Goal: Ask a question

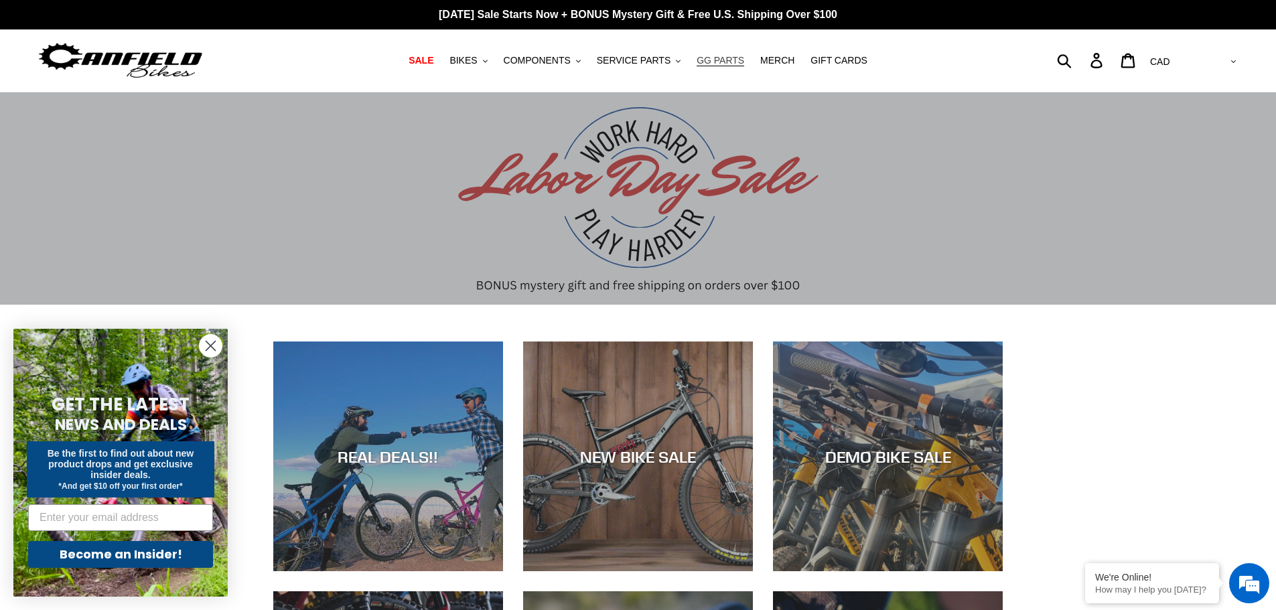
click at [716, 62] on span "GG PARTS" at bounding box center [720, 60] width 48 height 11
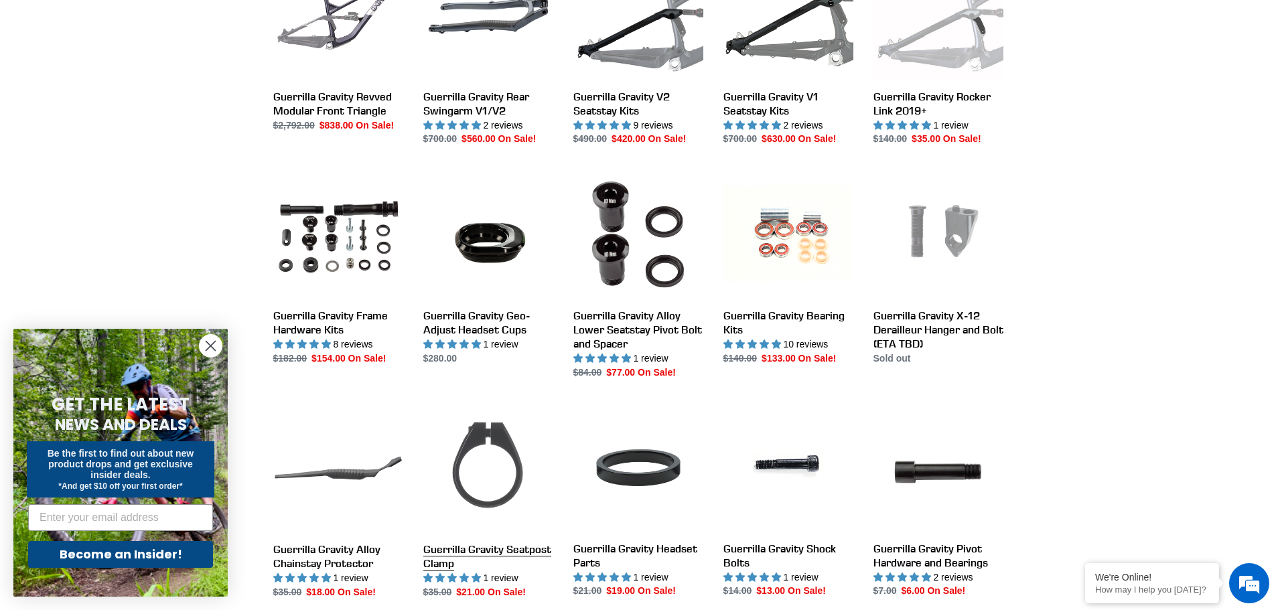
scroll to position [536, 0]
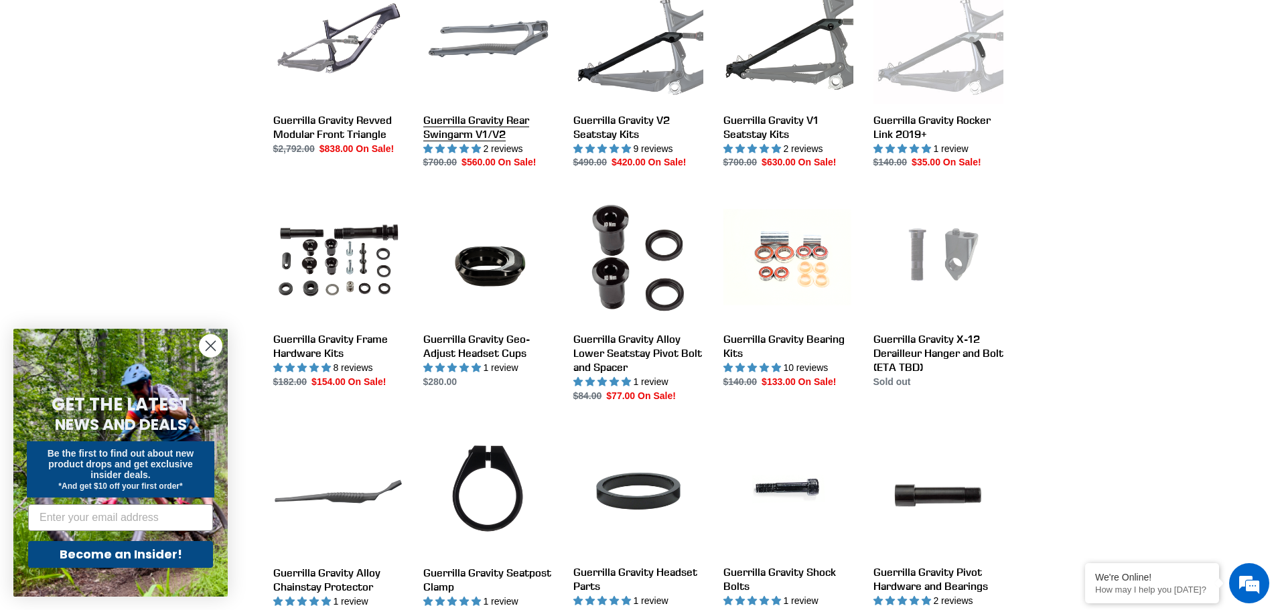
click at [491, 127] on link "Guerrilla Gravity Rear Swingarm V1/V2" at bounding box center [488, 72] width 130 height 196
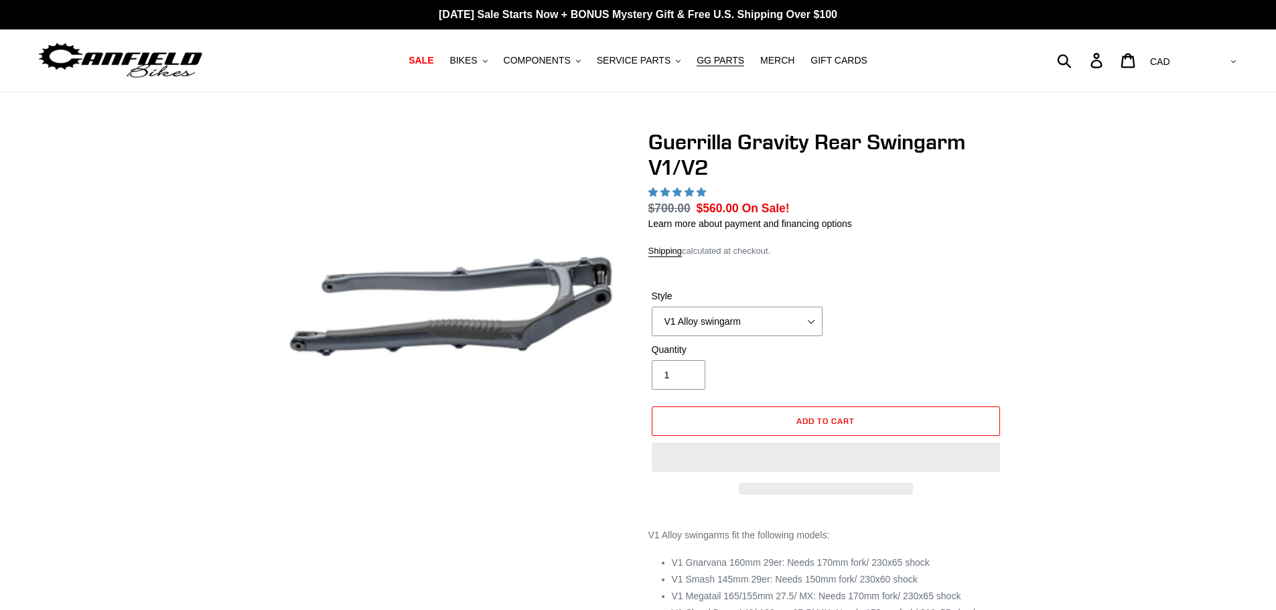
select select "highest-rating"
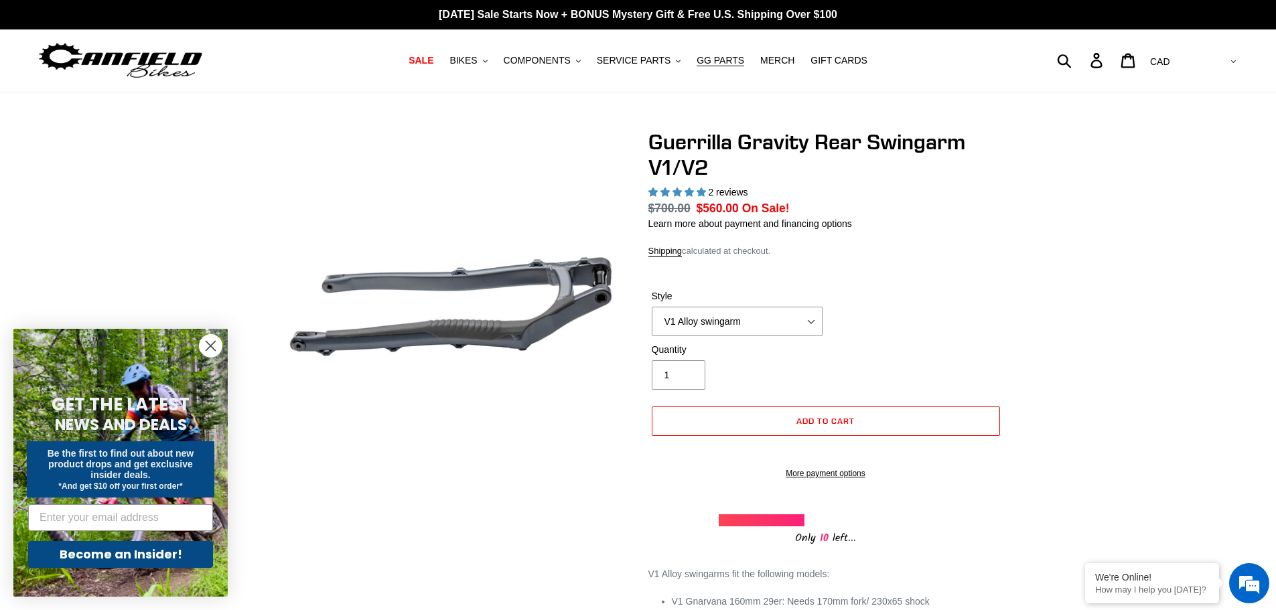
click at [1234, 60] on select "AED AFN ALL AMD ANG AUD AWG AZN BAM BBD BDT BGN BIF BND BOB BSD BWP BZD CAD CDF…" at bounding box center [1191, 62] width 94 height 25
select select "USD"
click at [1199, 50] on select "AED AFN ALL AMD ANG AUD AWG AZN BAM BBD BDT BGN BIF BND BOB BSD BWP BZD CAD CDF…" at bounding box center [1191, 62] width 94 height 25
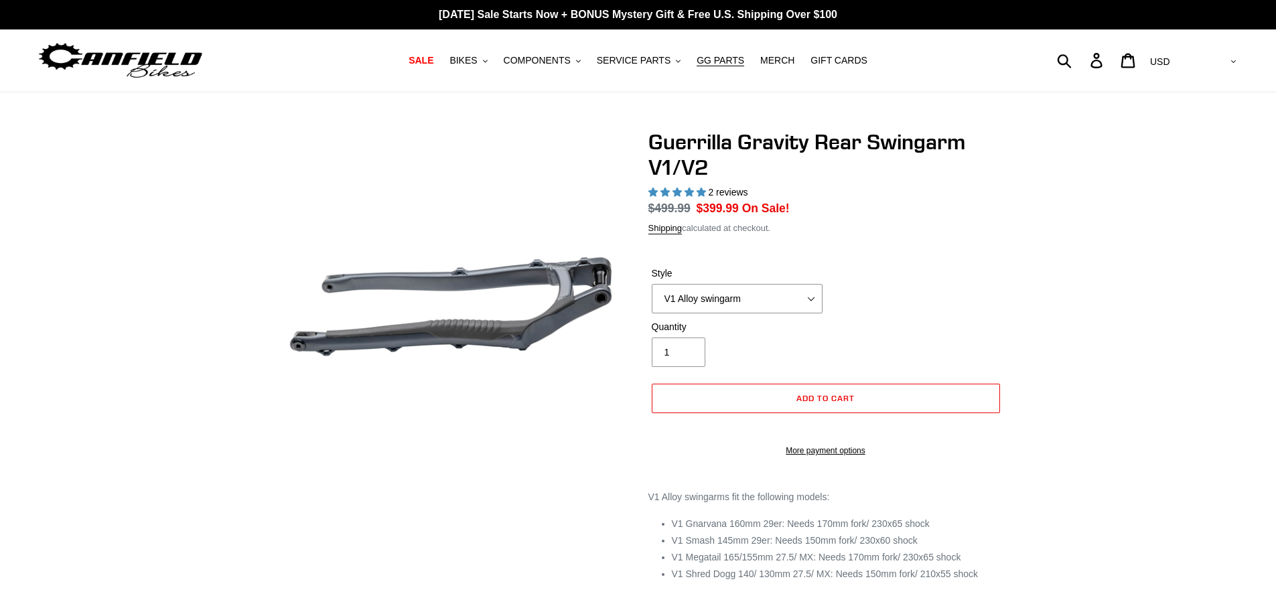
select select "highest-rating"
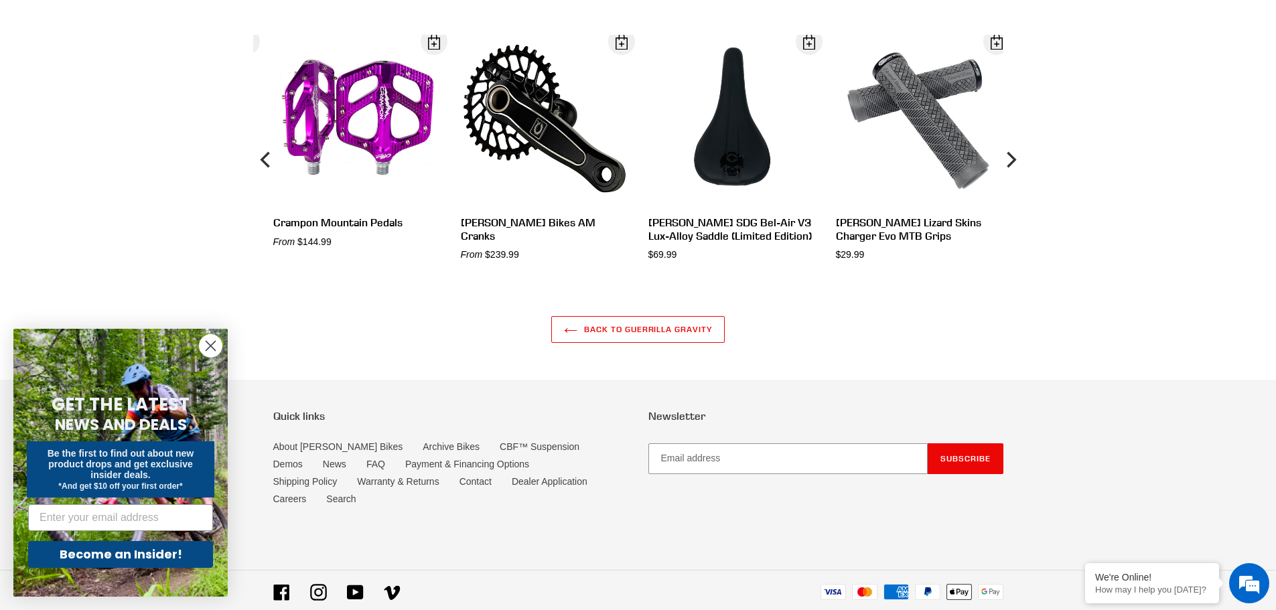
scroll to position [1361, 0]
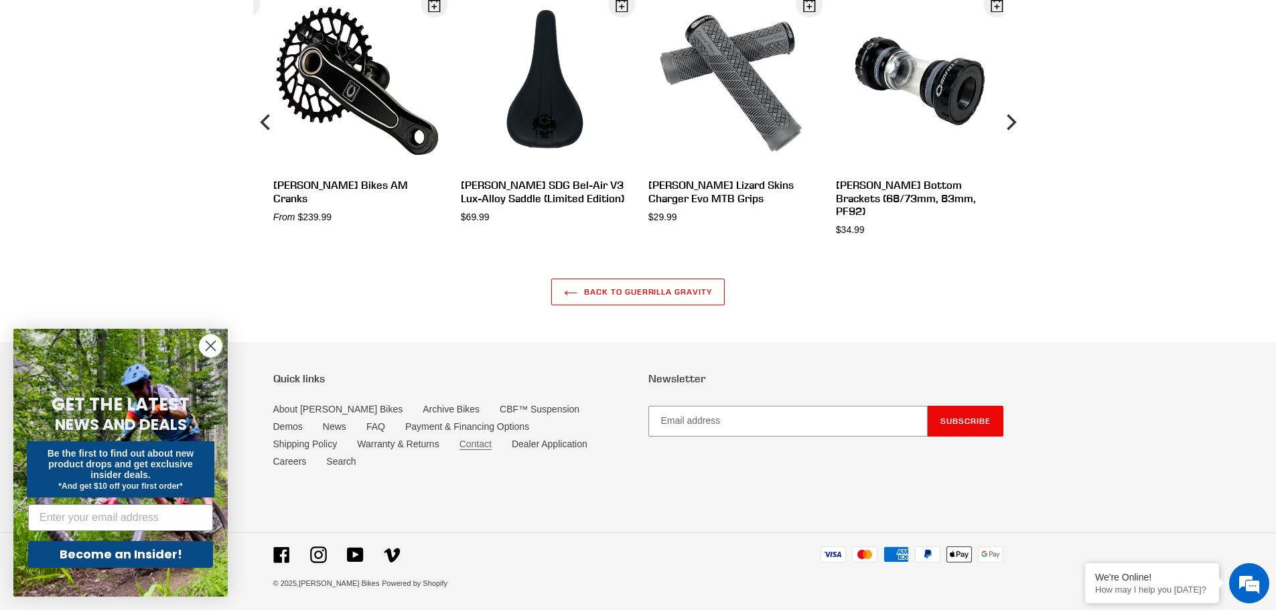
drag, startPoint x: 390, startPoint y: 459, endPoint x: 408, endPoint y: 458, distance: 18.1
click at [459, 449] on link "Contact" at bounding box center [475, 444] width 32 height 11
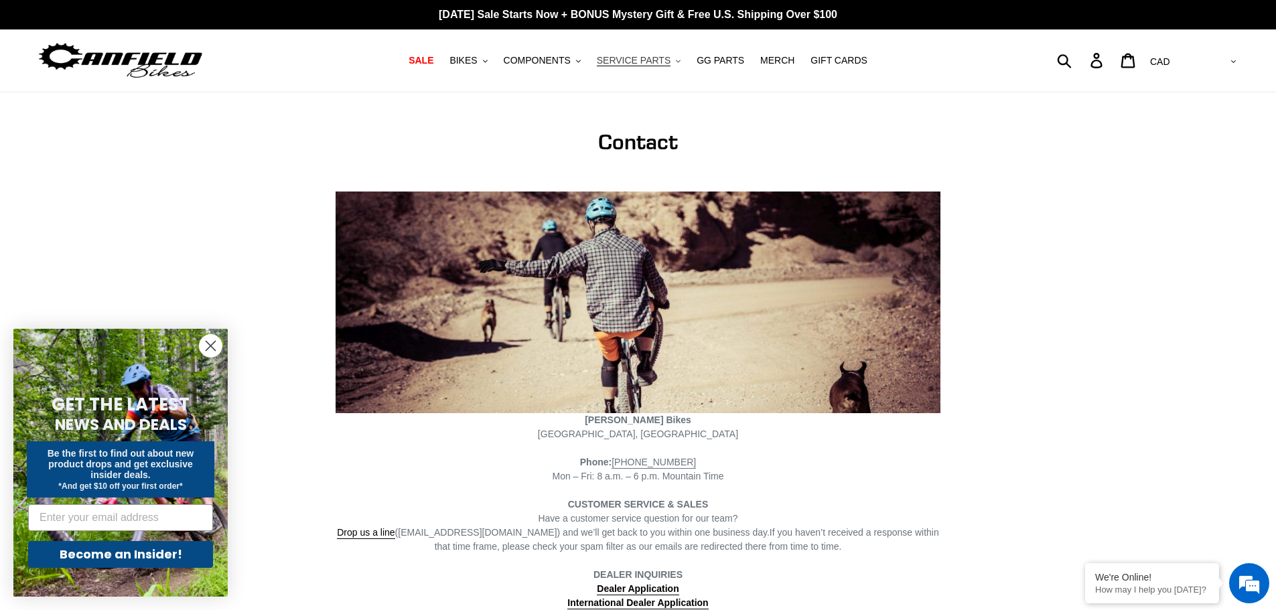
click at [647, 61] on span "SERVICE PARTS" at bounding box center [634, 60] width 74 height 11
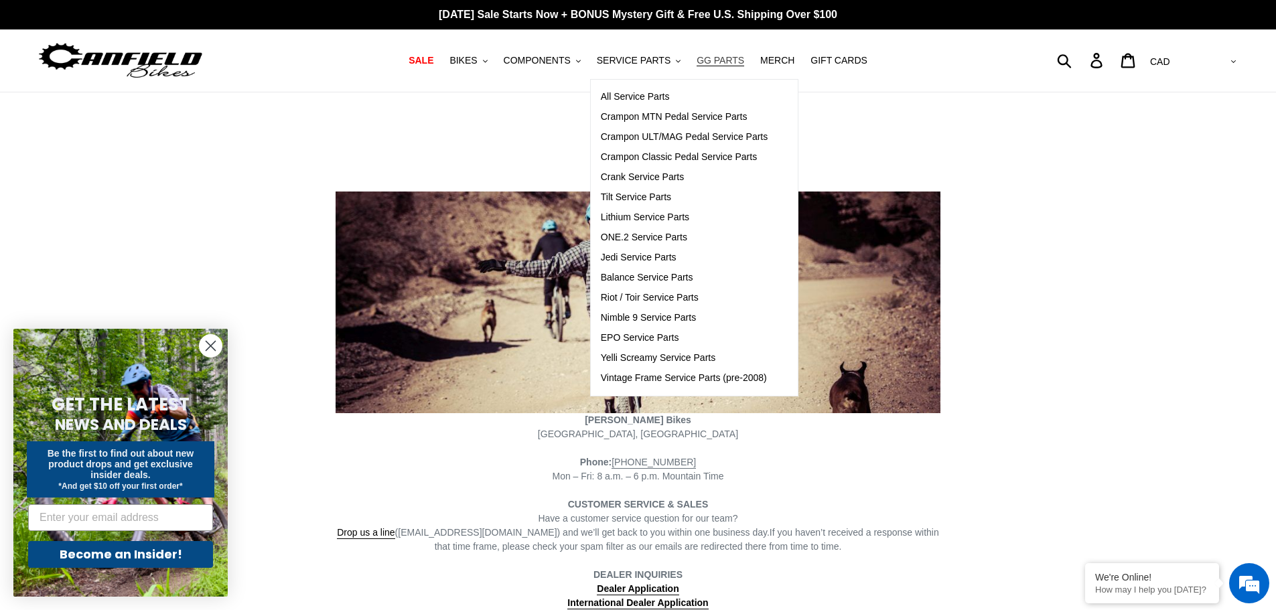
click at [716, 57] on span "GG PARTS" at bounding box center [720, 60] width 48 height 11
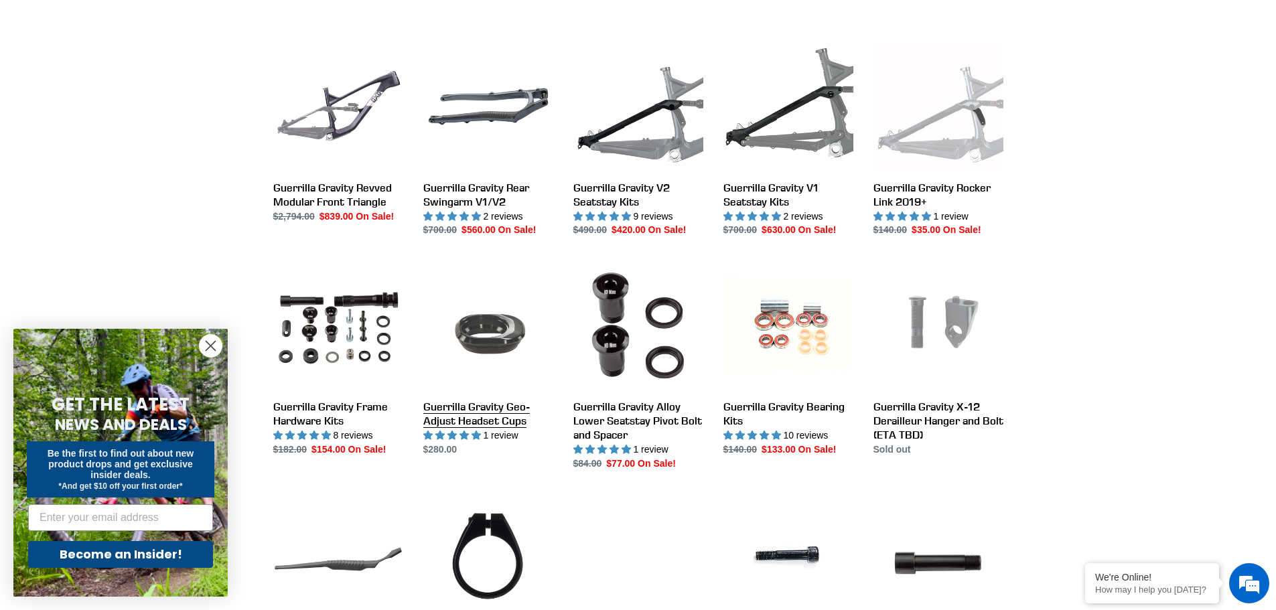
scroll to position [469, 0]
click at [1146, 584] on div "We're Online! How may I help you today?" at bounding box center [1152, 583] width 134 height 40
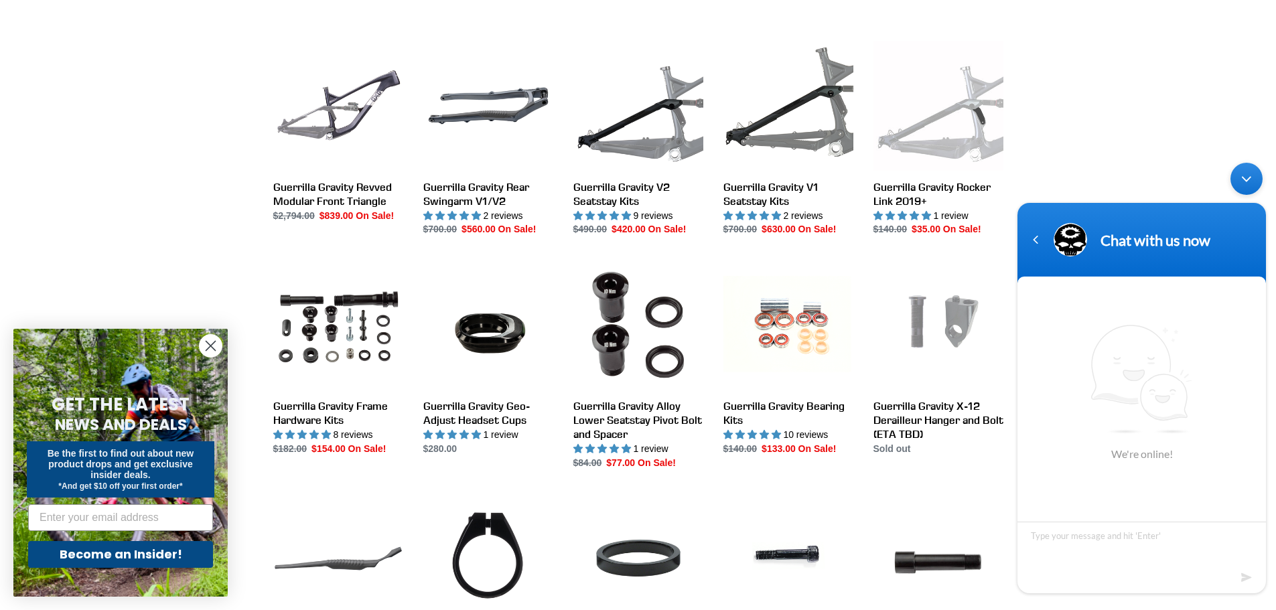
scroll to position [0, 0]
click at [1143, 509] on div "Chat Now" at bounding box center [1141, 512] width 96 height 25
type textarea "Will the guerrilla gravity rear swingarm VI fit on a 2018 GG trail pistol?"
click at [1243, 576] on em at bounding box center [1247, 577] width 13 height 18
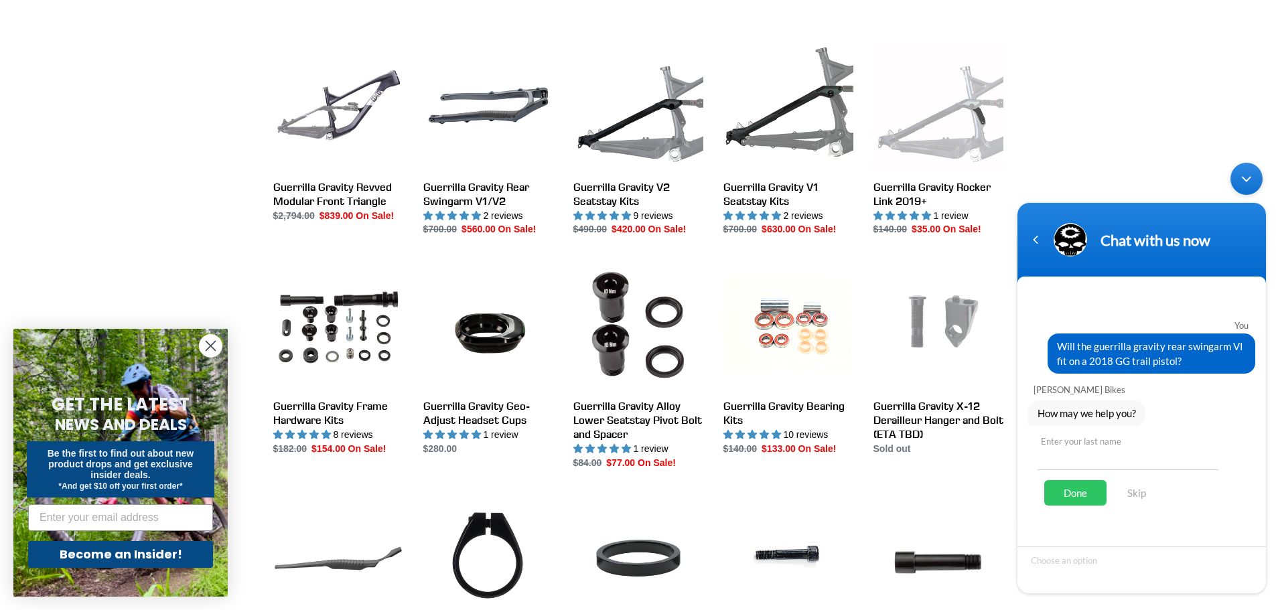
click at [1080, 458] on input "text" at bounding box center [1127, 454] width 181 height 32
type input "Smith"
drag, startPoint x: 1075, startPoint y: 490, endPoint x: 1085, endPoint y: 490, distance: 9.4
click at [1085, 490] on div "Done" at bounding box center [1075, 492] width 62 height 25
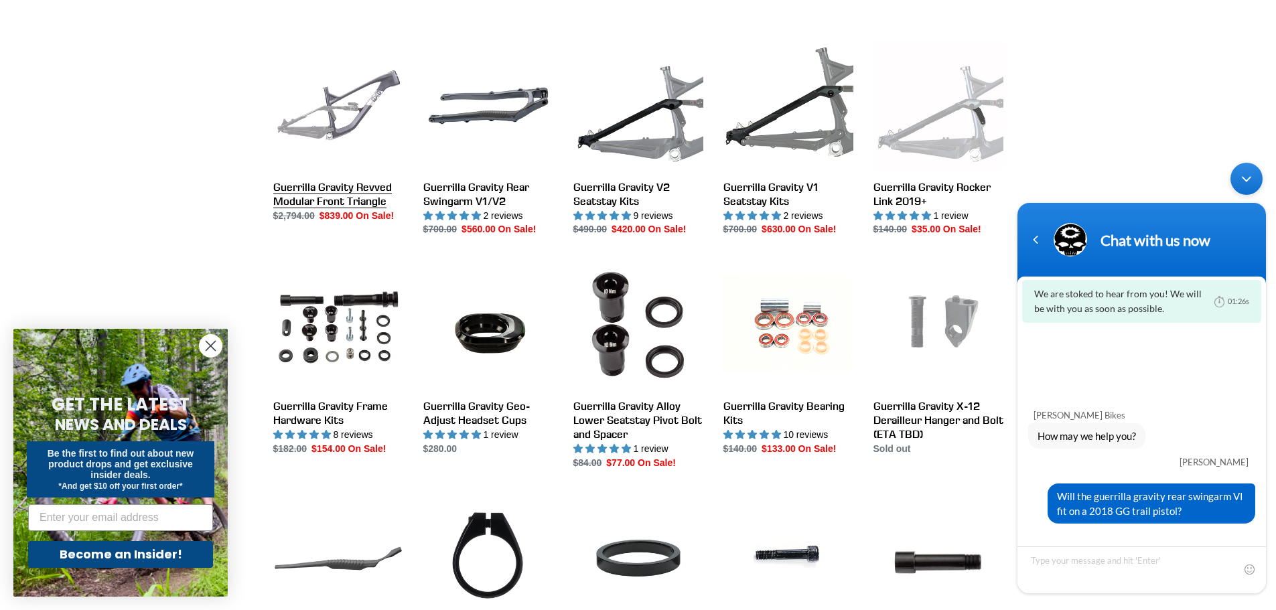
click at [368, 193] on link "Guerrilla Gravity Revved Modular Front Triangle" at bounding box center [338, 132] width 130 height 182
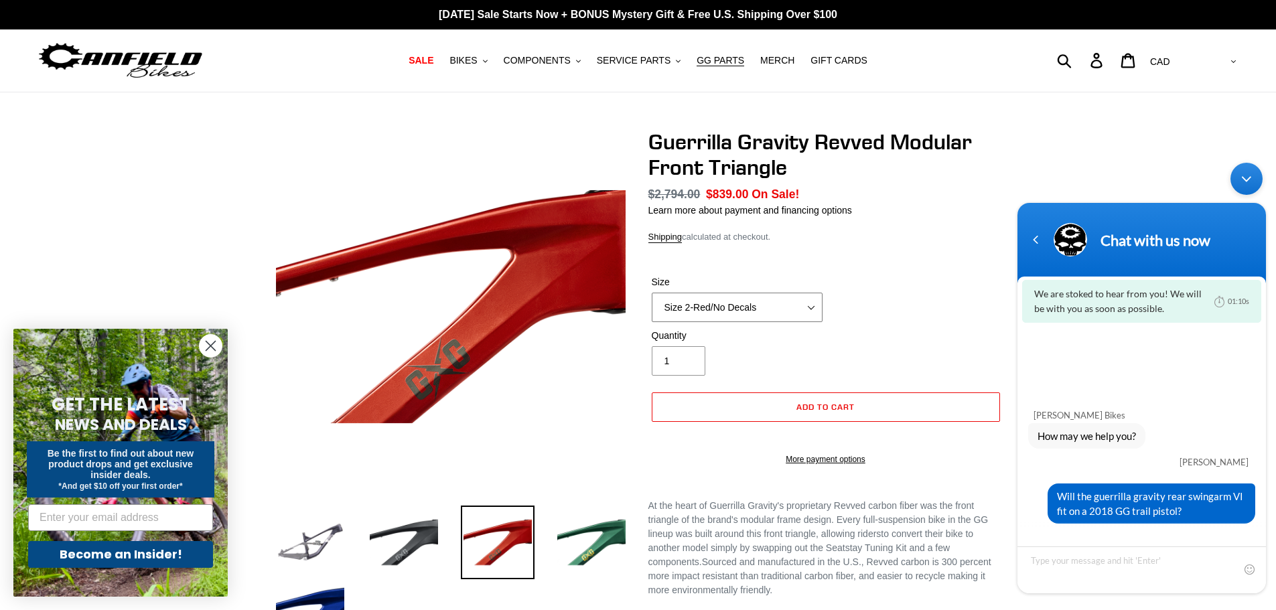
click at [811, 309] on select "Size 2-Gloss Black/No Decals Size 2-Black/Red Decals Size 2-Black/Silver Decals…" at bounding box center [736, 307] width 171 height 29
click at [651, 293] on select "Size 2-Gloss Black/No Decals Size 2-Black/Red Decals Size 2-Black/Silver Decals…" at bounding box center [736, 307] width 171 height 29
click at [812, 307] on select "Size 2-Gloss Black/No Decals Size 2-Black/Red Decals Size 2-Black/Silver Decals…" at bounding box center [736, 307] width 171 height 29
click at [651, 293] on select "Size 2-Gloss Black/No Decals Size 2-Black/Red Decals Size 2-Black/Silver Decals…" at bounding box center [736, 307] width 171 height 29
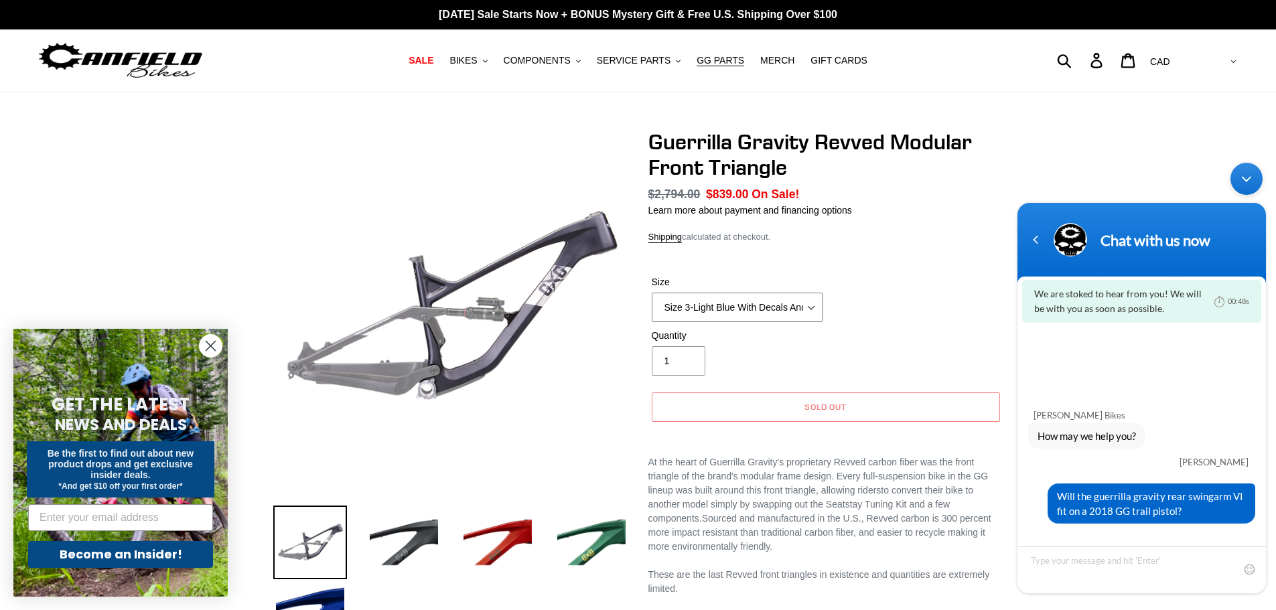
click at [810, 305] on select "Size 2-Gloss Black/No Decals Size 2-Black/Red Decals Size 2-Black/Silver Decals…" at bounding box center [736, 307] width 171 height 29
click at [651, 293] on select "Size 2-Gloss Black/No Decals Size 2-Black/Red Decals Size 2-Black/Silver Decals…" at bounding box center [736, 307] width 171 height 29
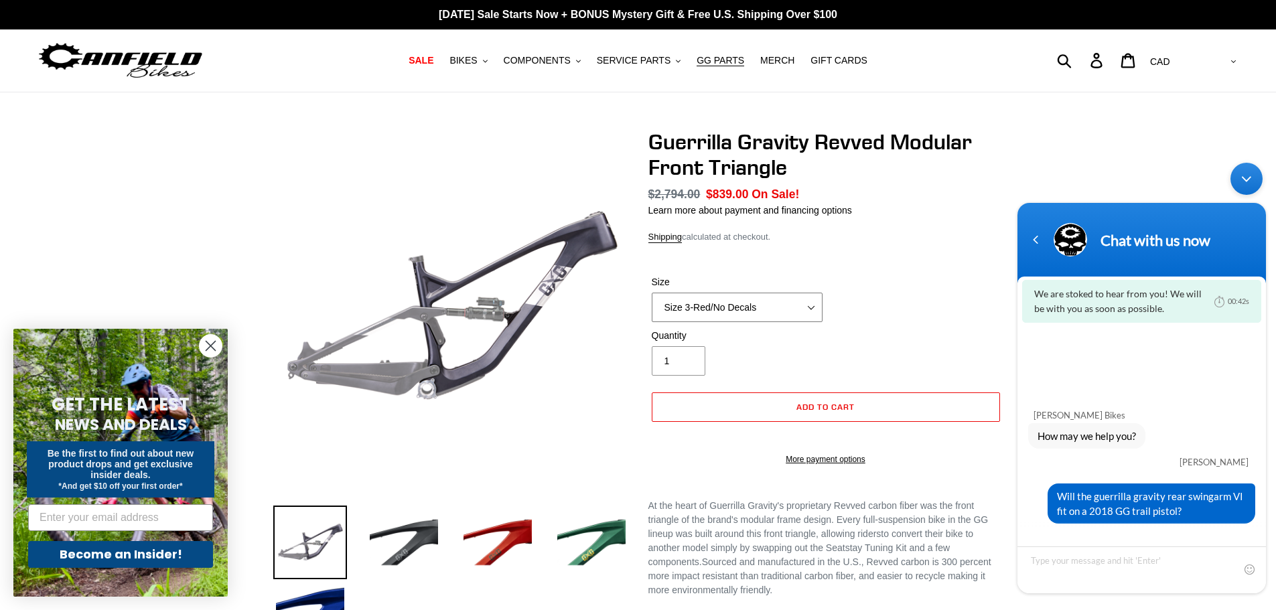
click at [810, 309] on select "Size 2-Gloss Black/No Decals Size 2-Black/Red Decals Size 2-Black/Silver Decals…" at bounding box center [736, 307] width 171 height 29
click at [651, 293] on select "Size 2-Gloss Black/No Decals Size 2-Black/Red Decals Size 2-Black/Silver Decals…" at bounding box center [736, 307] width 171 height 29
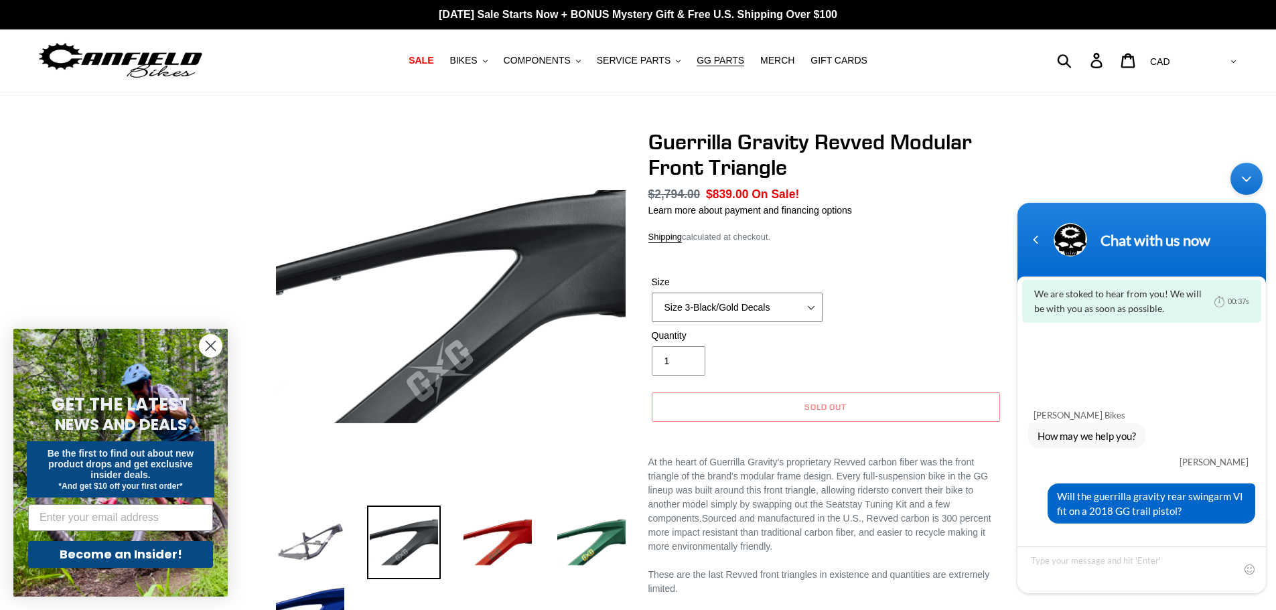
click at [813, 313] on select "Size 2-Gloss Black/No Decals Size 2-Black/Red Decals Size 2-Black/Silver Decals…" at bounding box center [736, 307] width 171 height 29
select select "Size 3-Red/No Silver"
click at [651, 293] on select "Size 2-Gloss Black/No Decals Size 2-Black/Red Decals Size 2-Black/Silver Decals…" at bounding box center [736, 307] width 171 height 29
click at [813, 309] on select "Size 2-Gloss Black/No Decals Size 2-Black/Red Decals Size 2-Black/Silver Decals…" at bounding box center [736, 307] width 171 height 29
click at [911, 228] on div "Guerrilla Gravity Revved Modular Front Triangle No reviews Regular price $2,794…" at bounding box center [825, 282] width 355 height 307
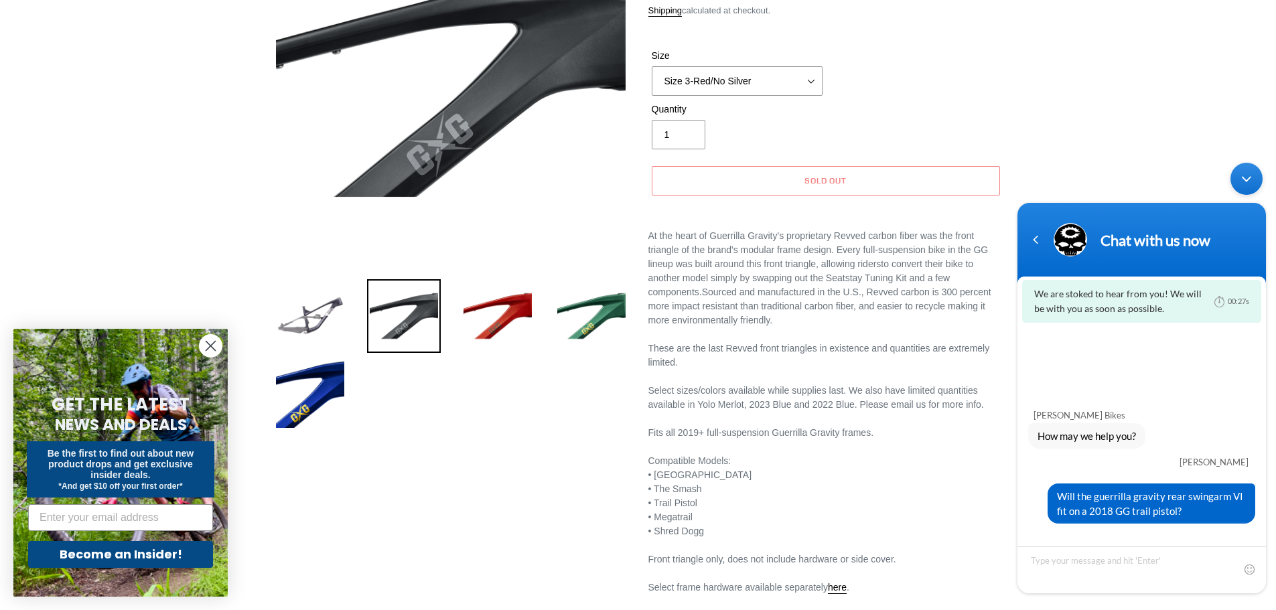
scroll to position [268, 0]
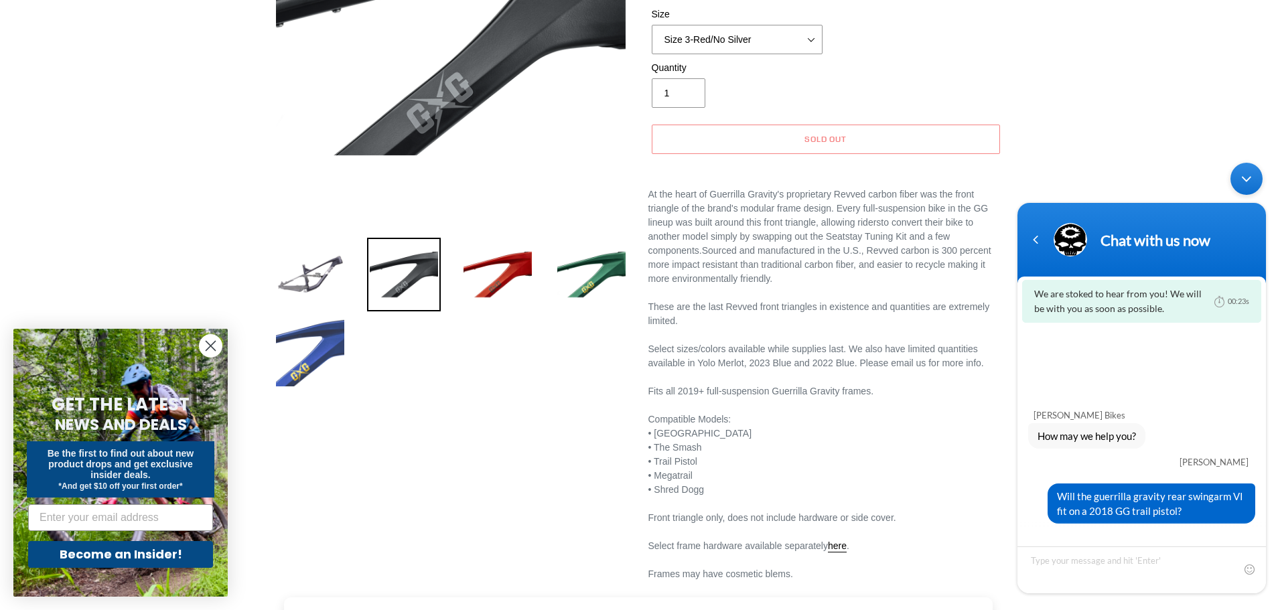
click at [314, 354] on img at bounding box center [310, 352] width 74 height 74
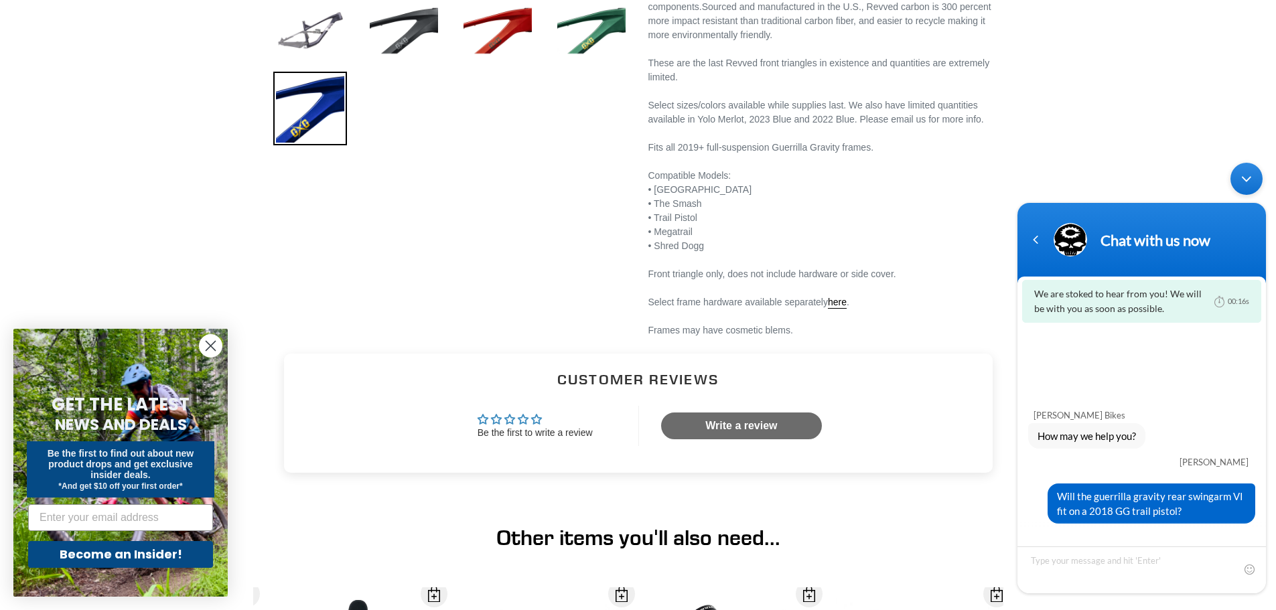
scroll to position [536, 0]
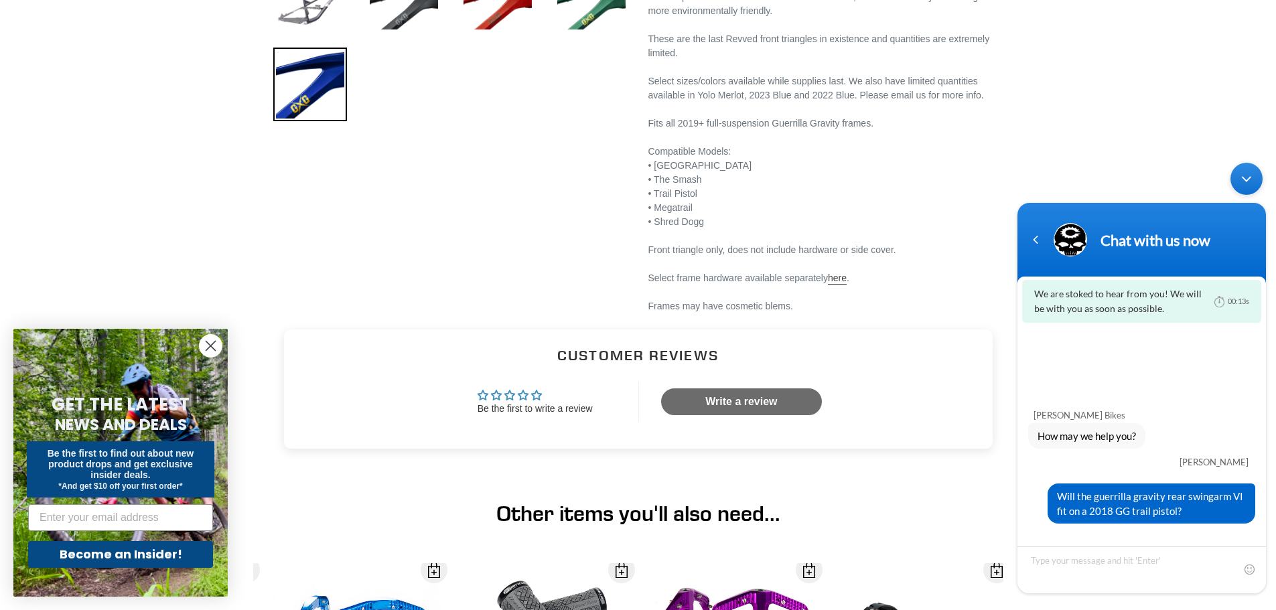
click at [838, 281] on link "here" at bounding box center [837, 279] width 19 height 12
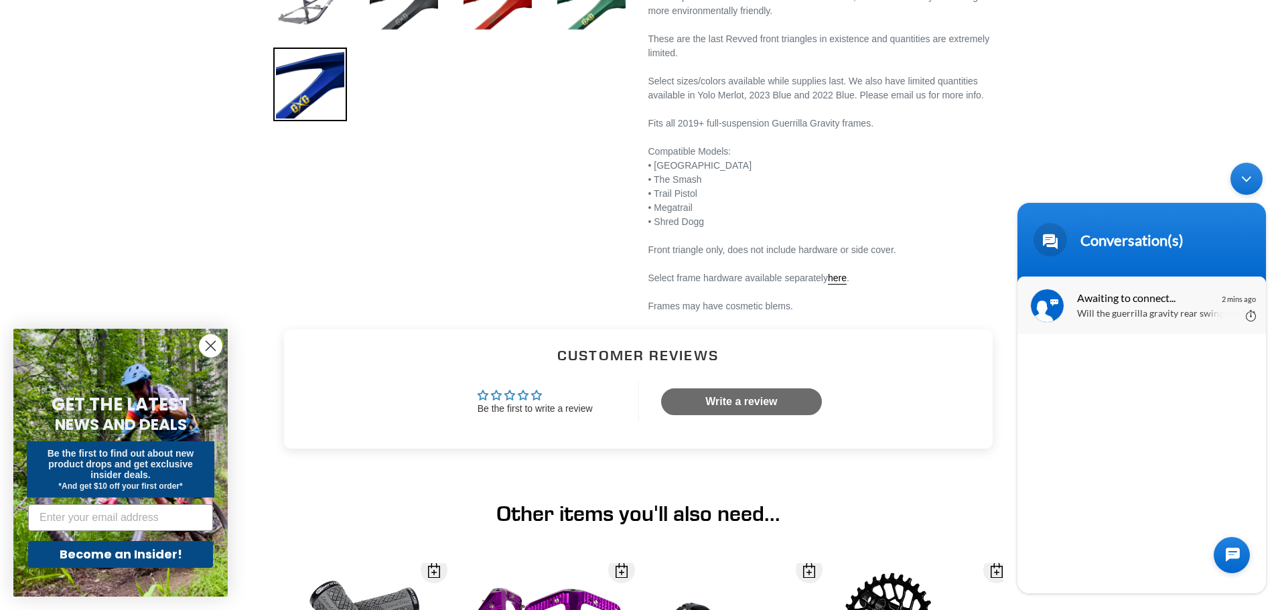
click at [1193, 295] on span "Awaiting to connect..." at bounding box center [1140, 298] width 127 height 18
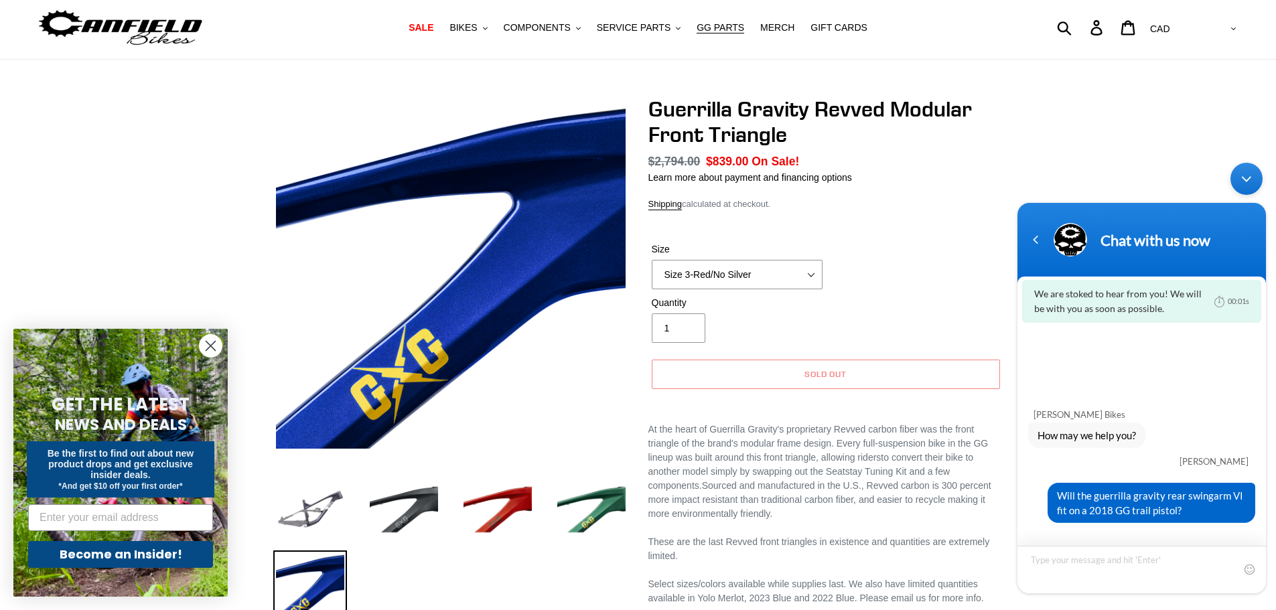
scroll to position [0, 0]
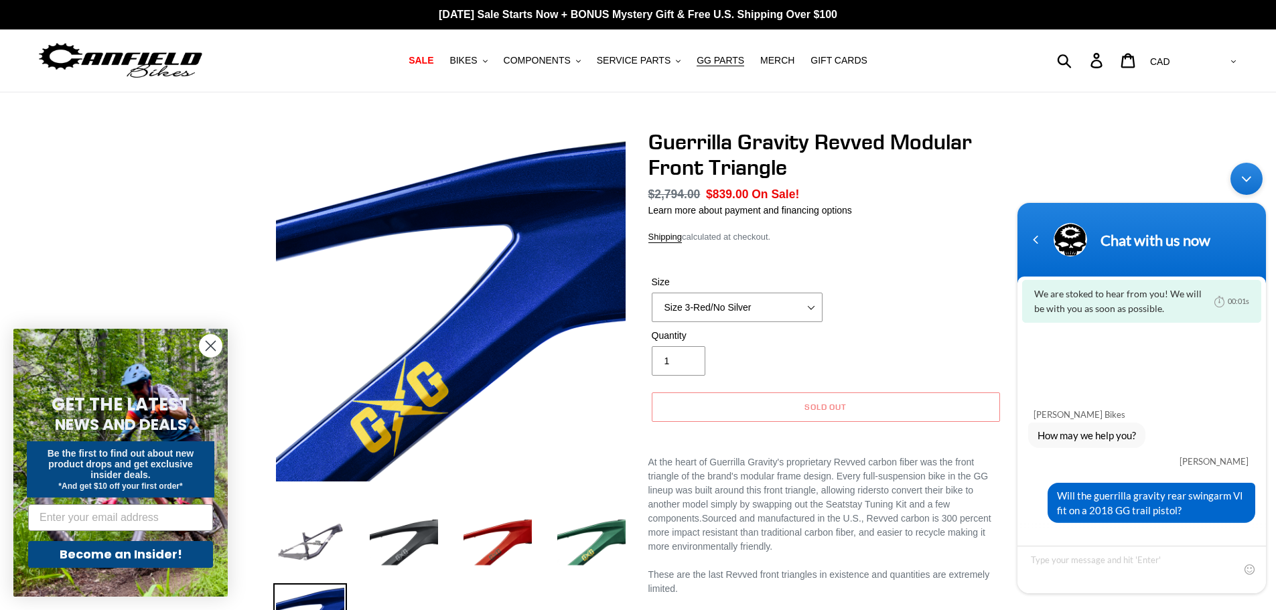
click at [1174, 388] on div "Canfield Bikes How may we help you? Smith Will the guerrilla gravity rear swing…" at bounding box center [1141, 406] width 248 height 233
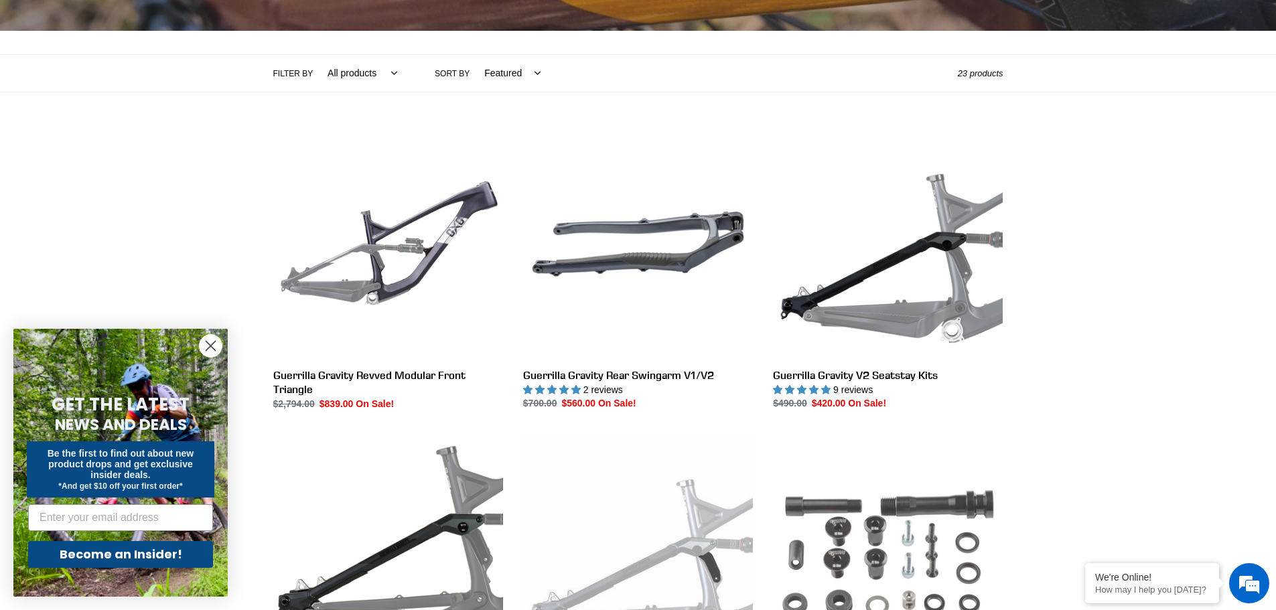
scroll to position [335, 0]
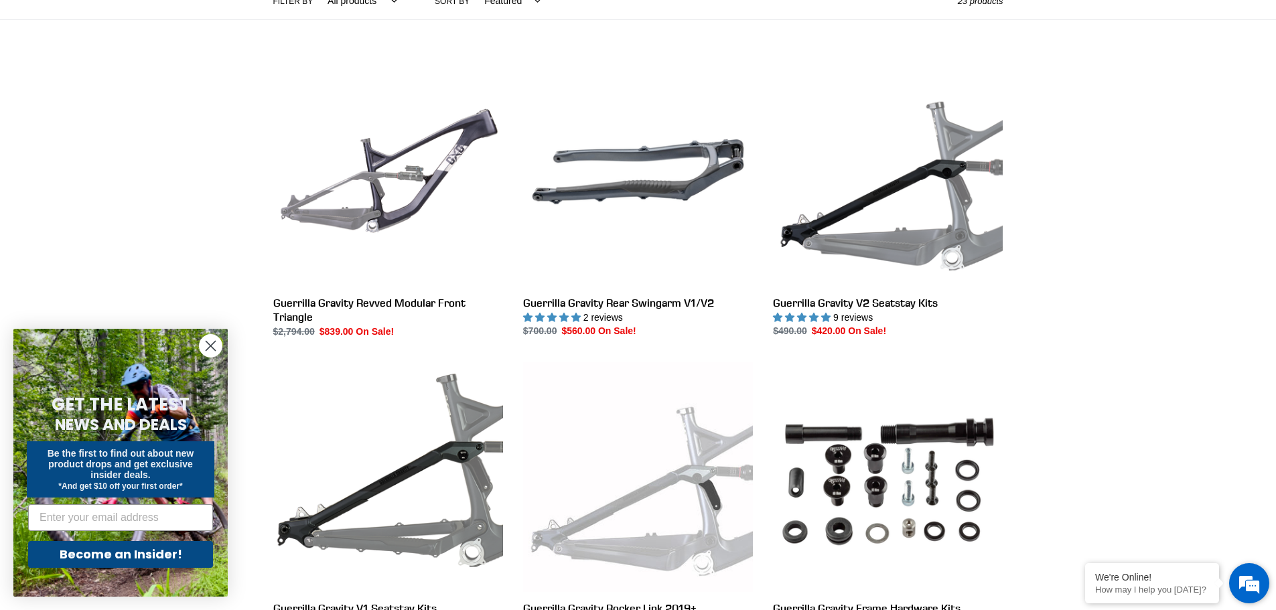
click at [1249, 581] on em at bounding box center [1249, 583] width 36 height 36
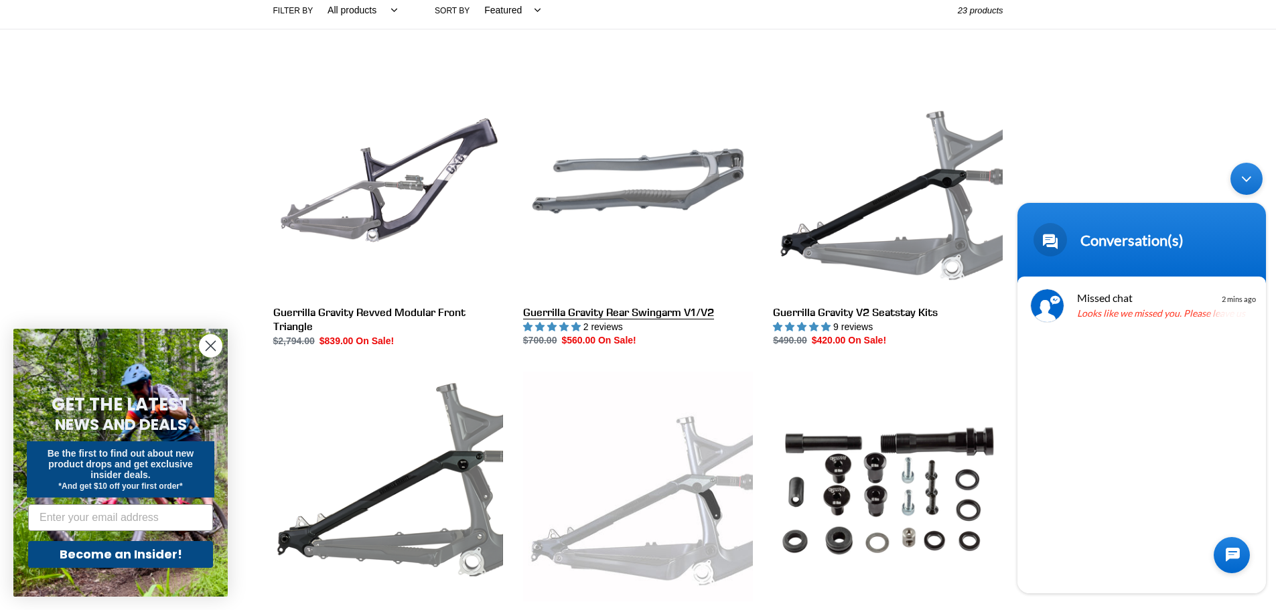
scroll to position [0, 0]
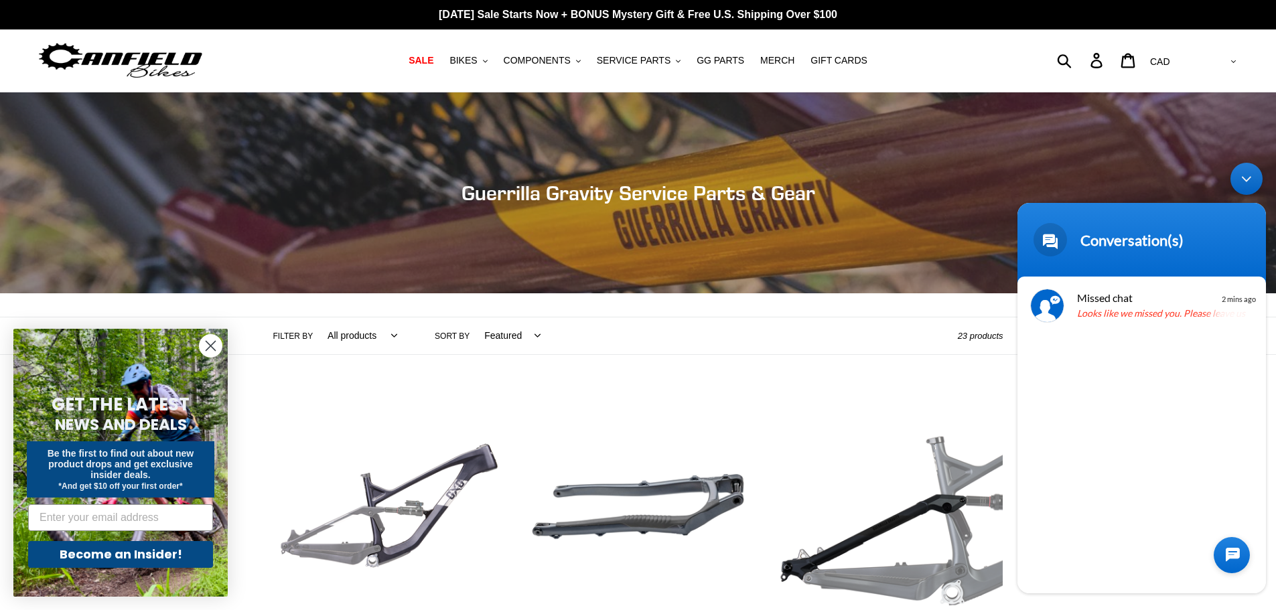
click at [911, 293] on div "Collection: Guerrilla Gravity Service Parts & Gear" at bounding box center [638, 293] width 1276 height 0
click at [1124, 311] on p "Looks like we missed you. Please leave us a message." at bounding box center [1161, 314] width 169 height 15
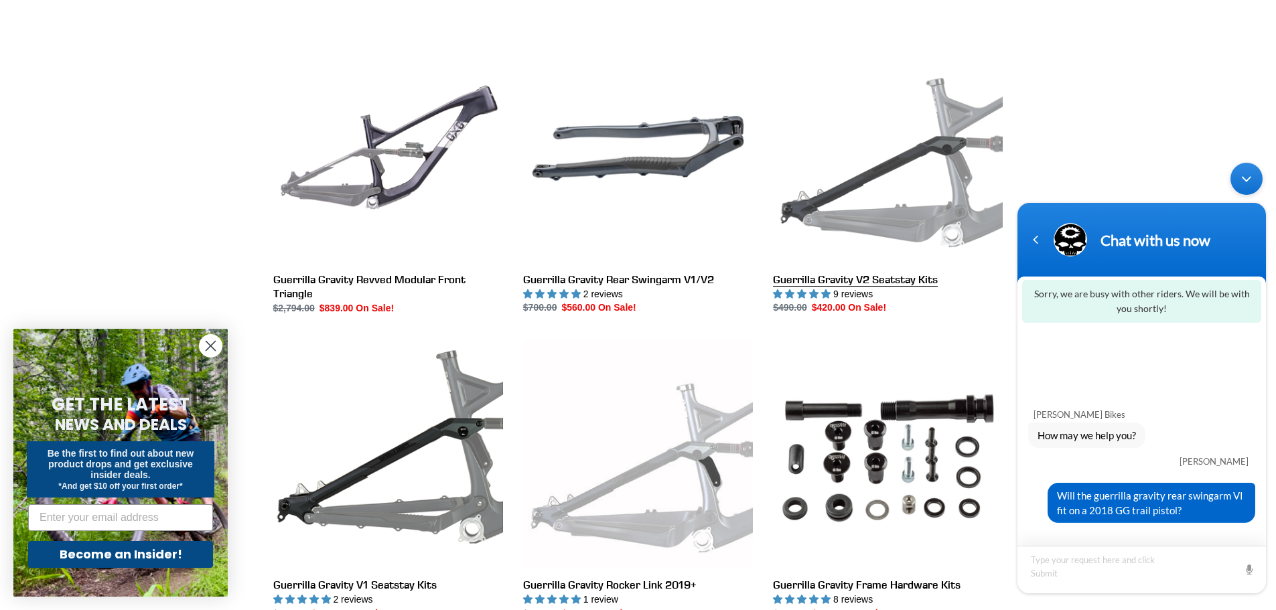
scroll to position [335, 0]
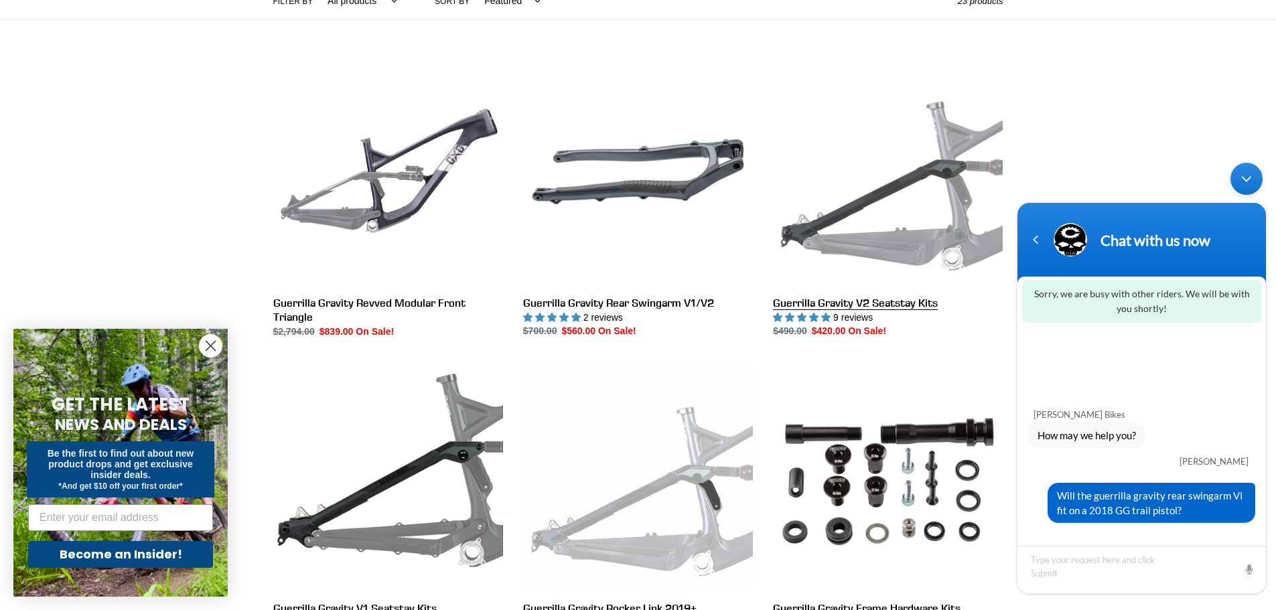
click at [897, 301] on link "Guerrilla Gravity V2 Seatstay Kits" at bounding box center [888, 198] width 230 height 282
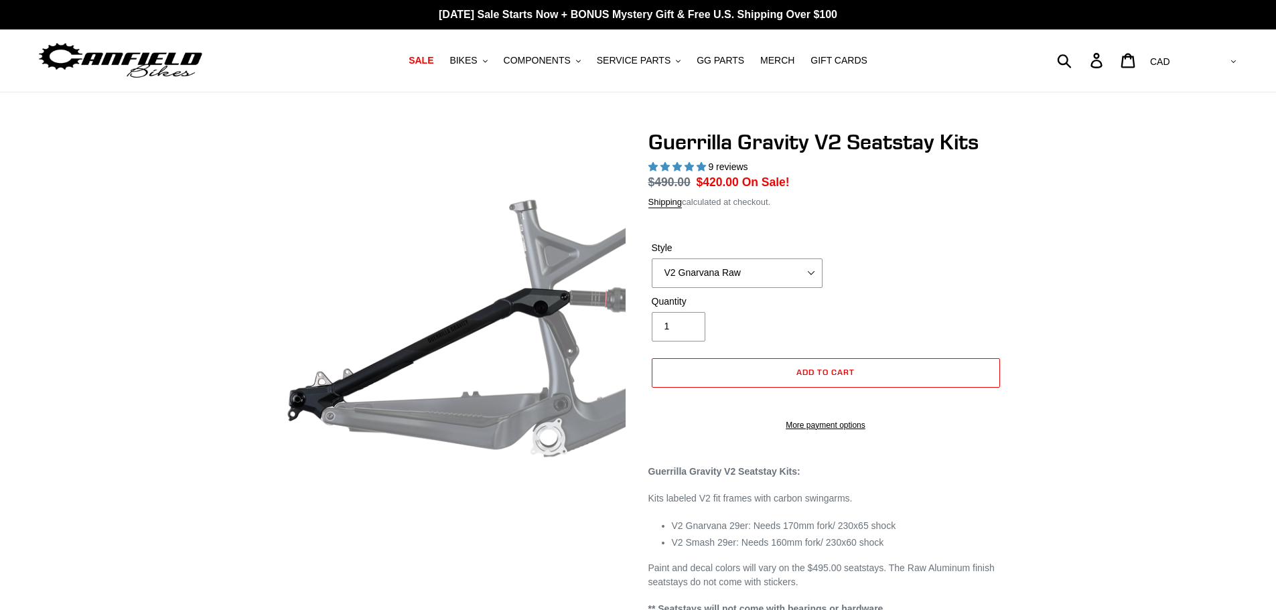
select select "highest-rating"
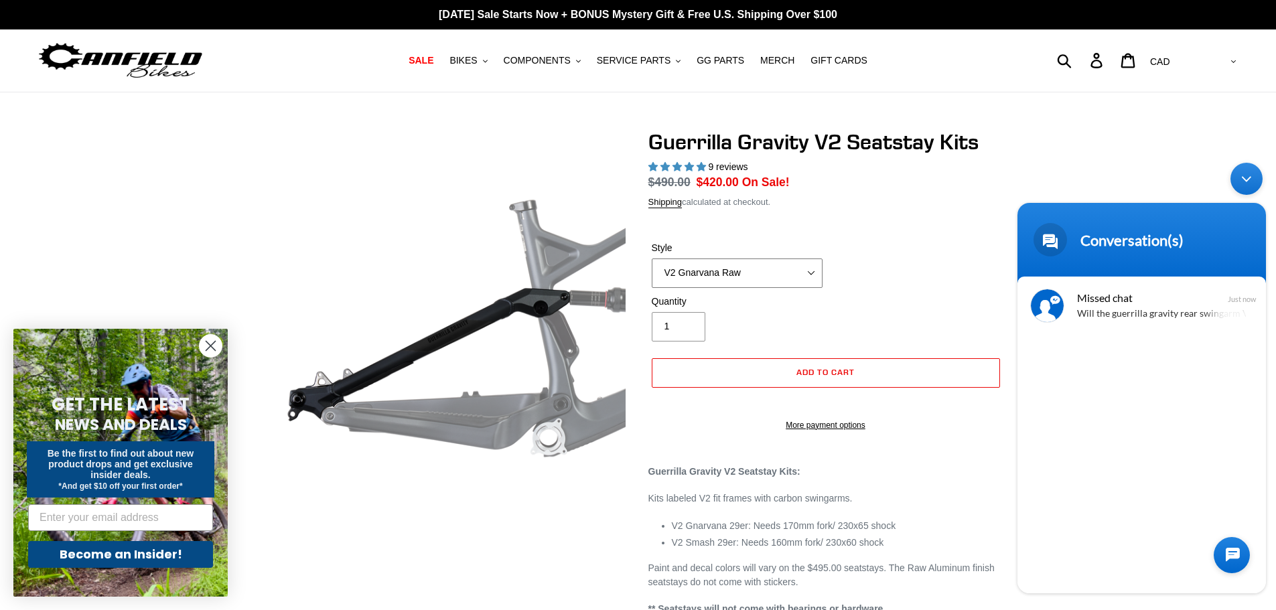
click at [809, 273] on select "V2 Gnarvana V2 Gnarvana Raw V2 Smash V2 Smash Raw" at bounding box center [736, 272] width 171 height 29
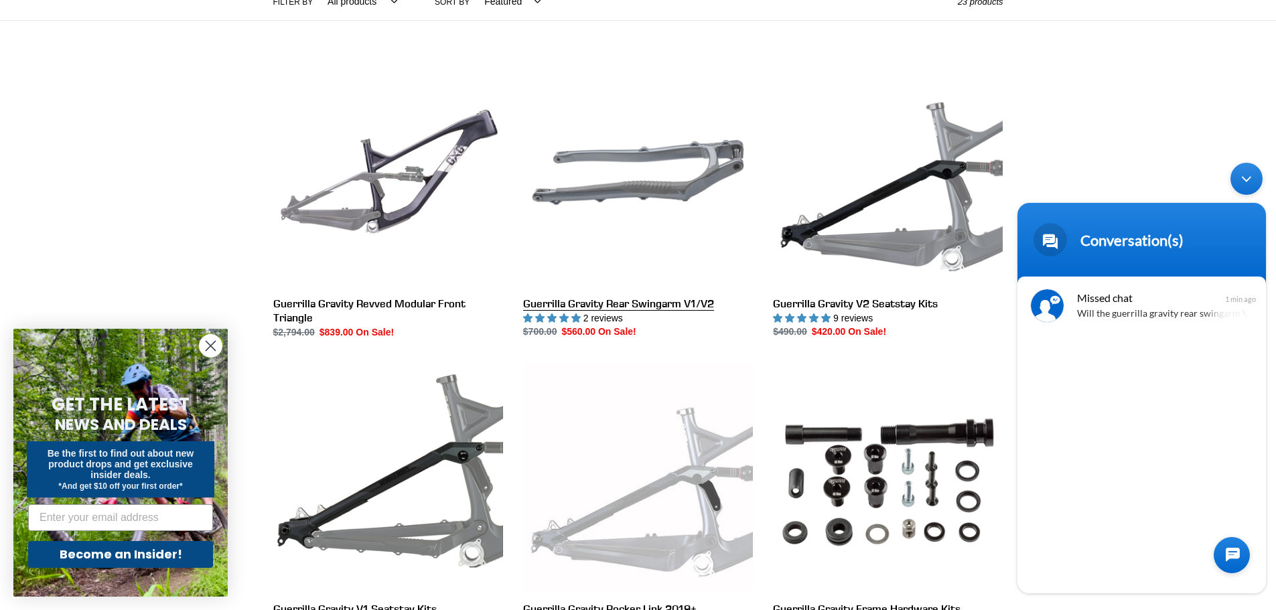
click at [651, 296] on link "Guerrilla Gravity Rear Swingarm V1/V2" at bounding box center [638, 199] width 230 height 282
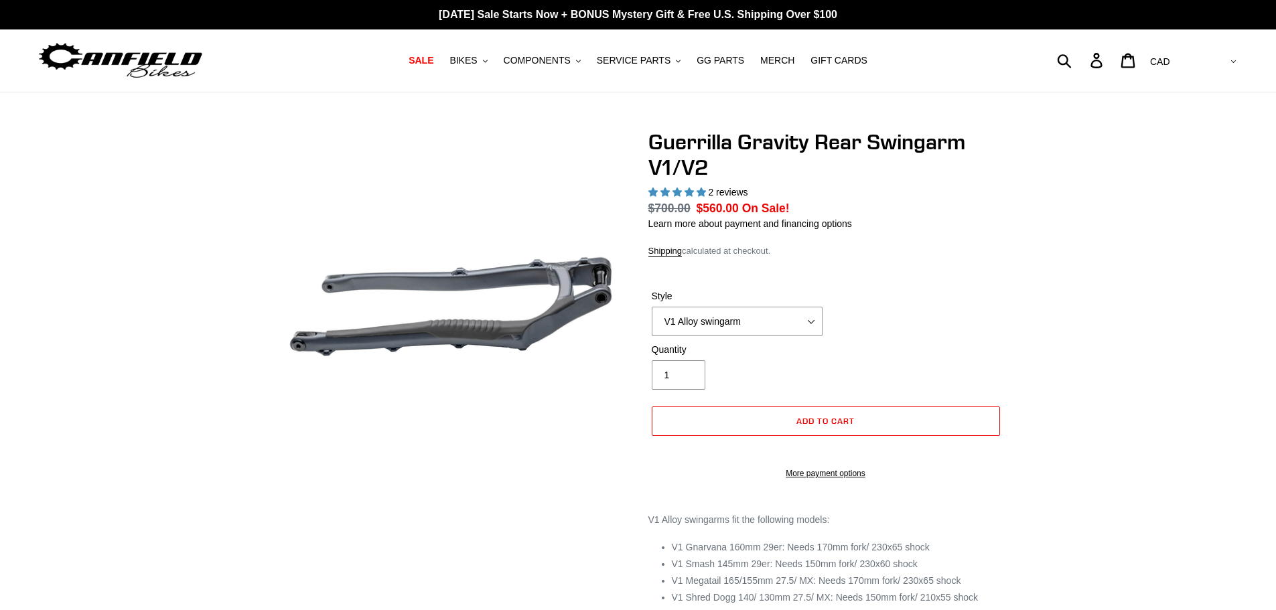
select select "highest-rating"
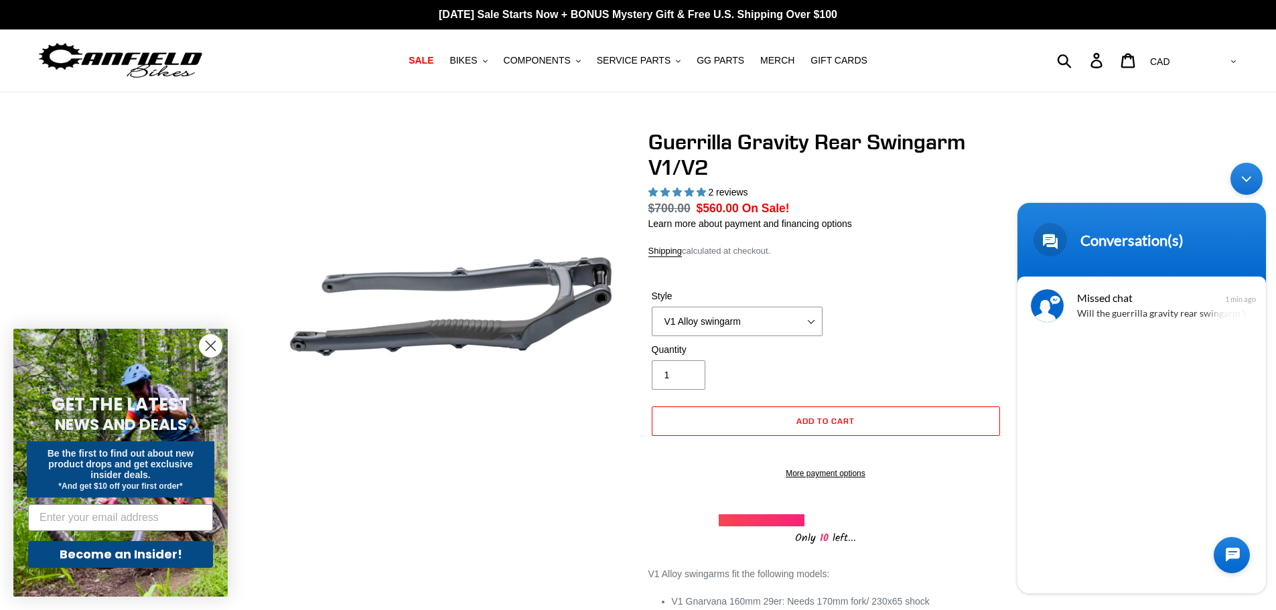
click at [1251, 184] on div "Minimize live chat window" at bounding box center [1246, 179] width 32 height 32
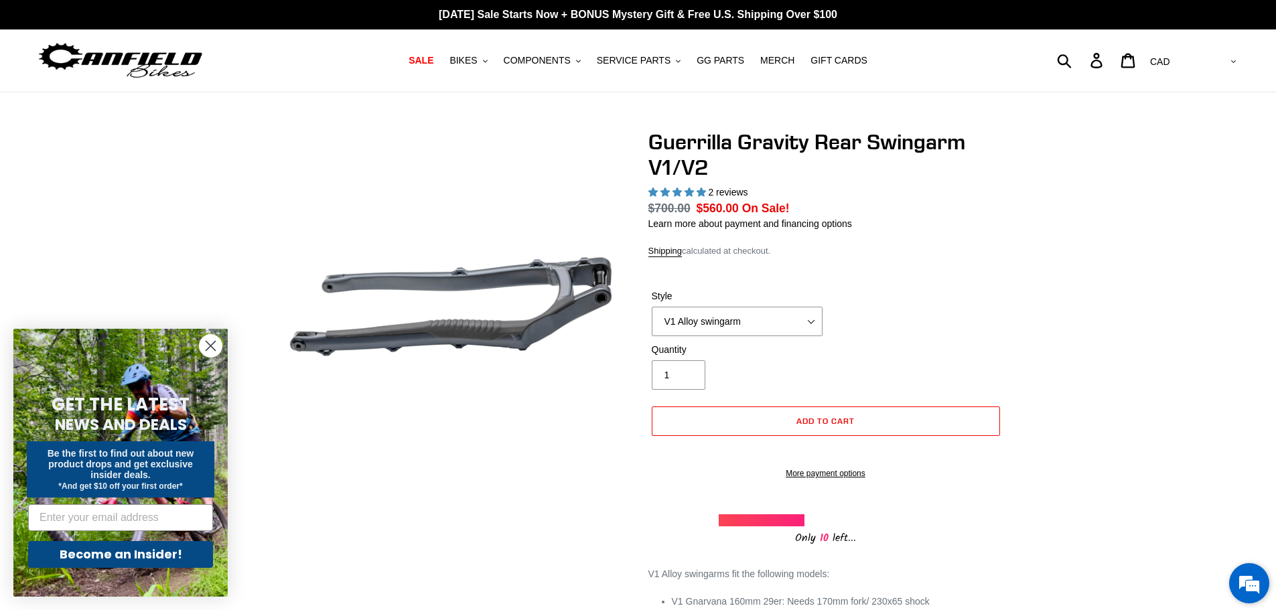
click at [1243, 584] on em at bounding box center [1249, 583] width 36 height 36
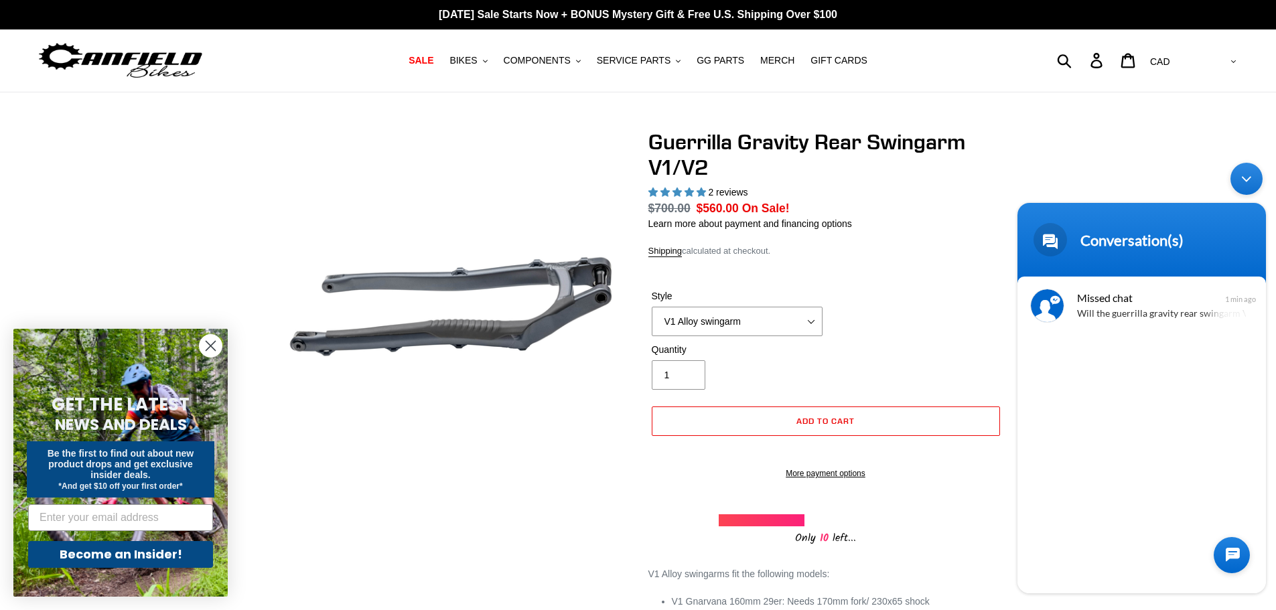
click at [936, 204] on dl "Regular price $700.00 Sale price $560.00 On Sale! Unit price / per" at bounding box center [825, 208] width 355 height 17
click at [1109, 227] on div "Conversation(s)" at bounding box center [1141, 239] width 232 height 33
click at [1229, 554] on div at bounding box center [1231, 555] width 36 height 36
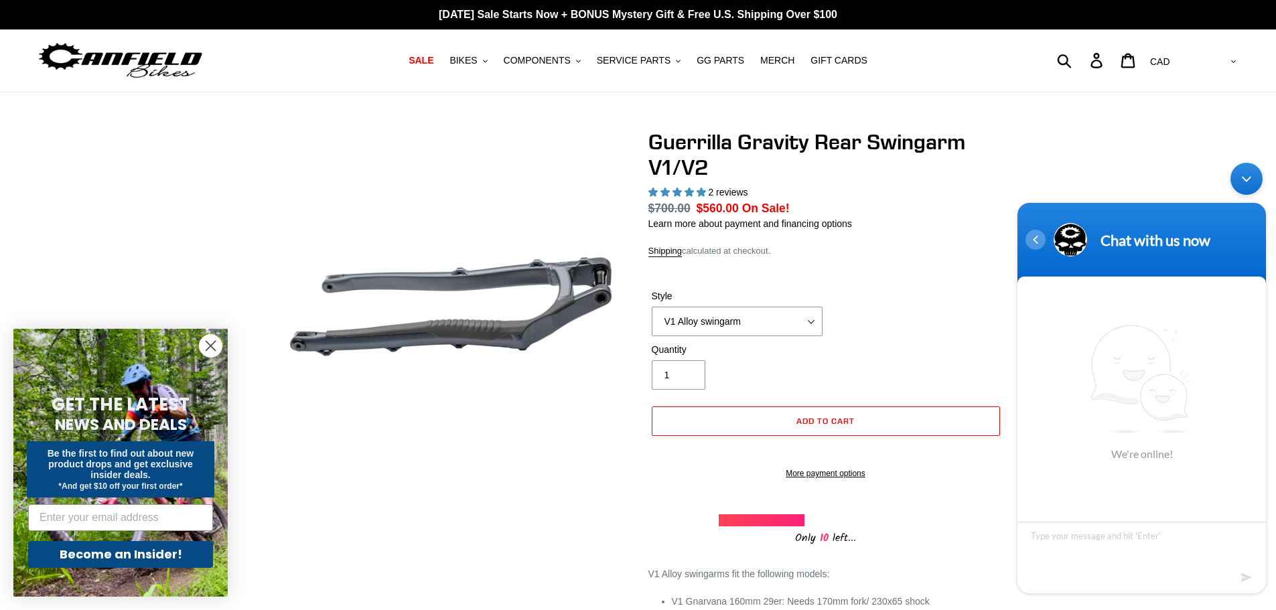
click at [1034, 240] on div "Navigation go back" at bounding box center [1035, 240] width 20 height 20
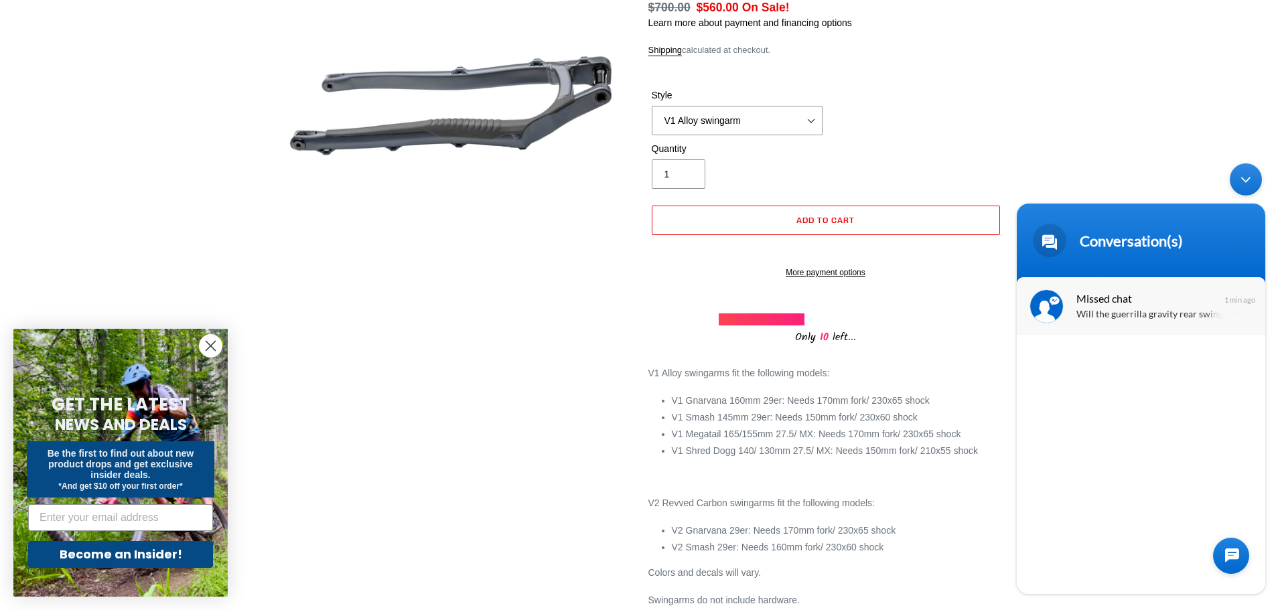
scroll to position [181, 0]
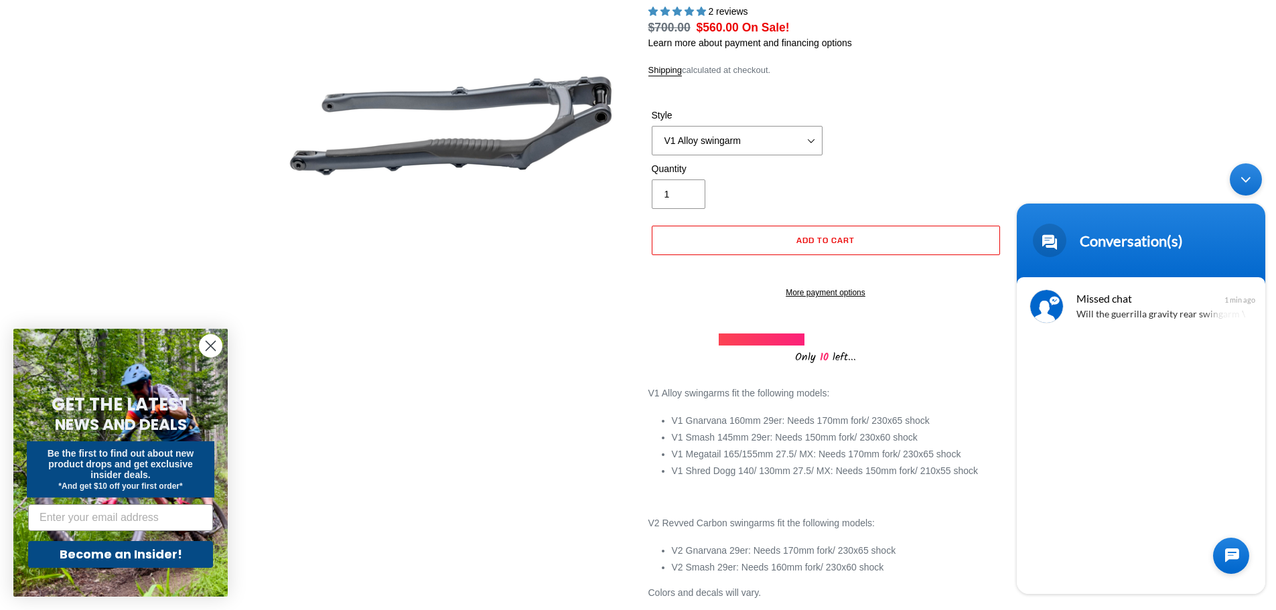
click at [654, 264] on shop-pay-wallet-button at bounding box center [652, 268] width 3 height 11
